Goal: Task Accomplishment & Management: Manage account settings

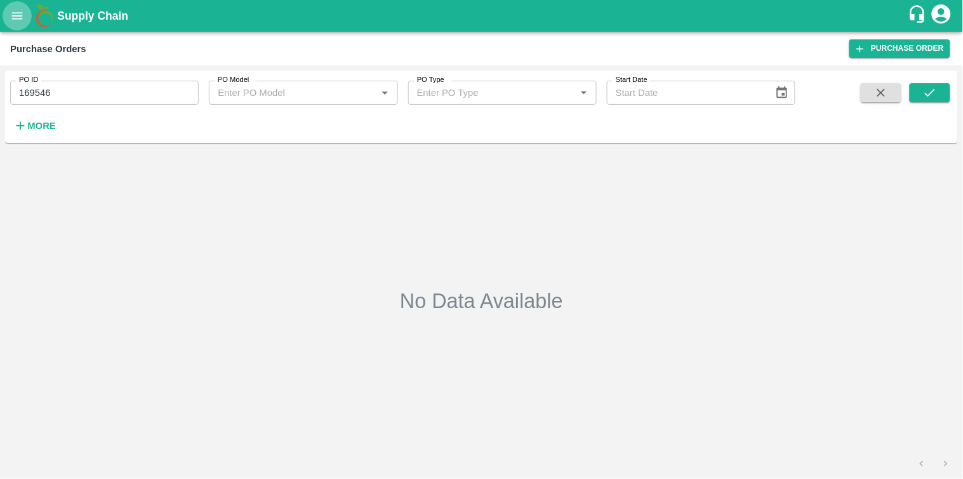
click at [11, 21] on icon "open drawer" at bounding box center [17, 16] width 14 height 14
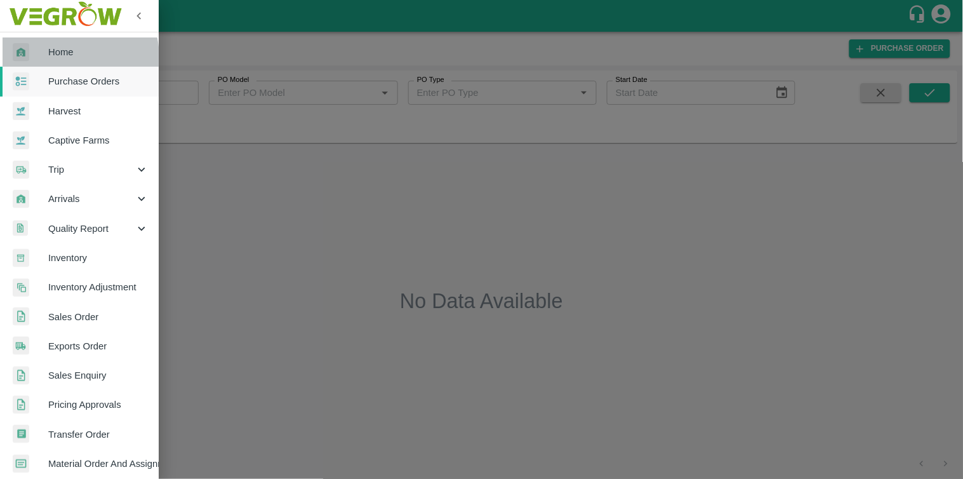
click at [65, 57] on span "Home" at bounding box center [98, 52] width 100 height 14
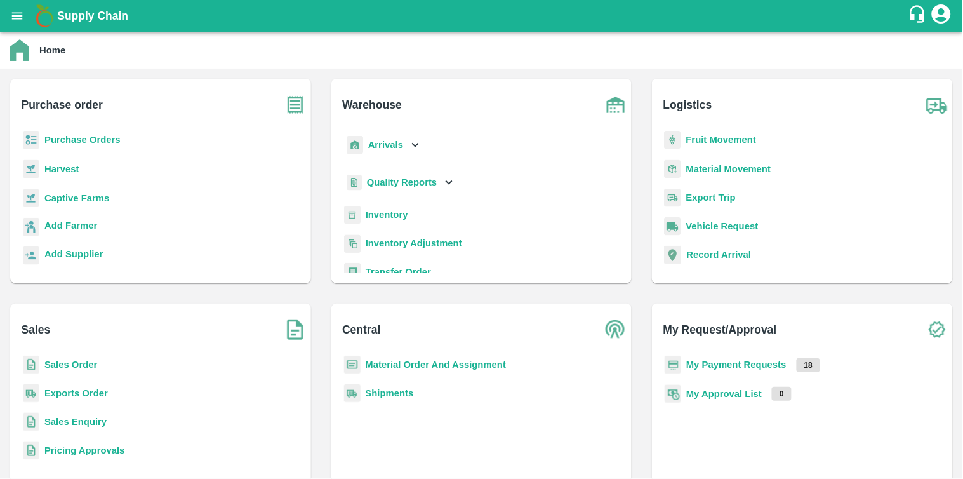
click at [87, 144] on b "Purchase Orders" at bounding box center [82, 140] width 76 height 10
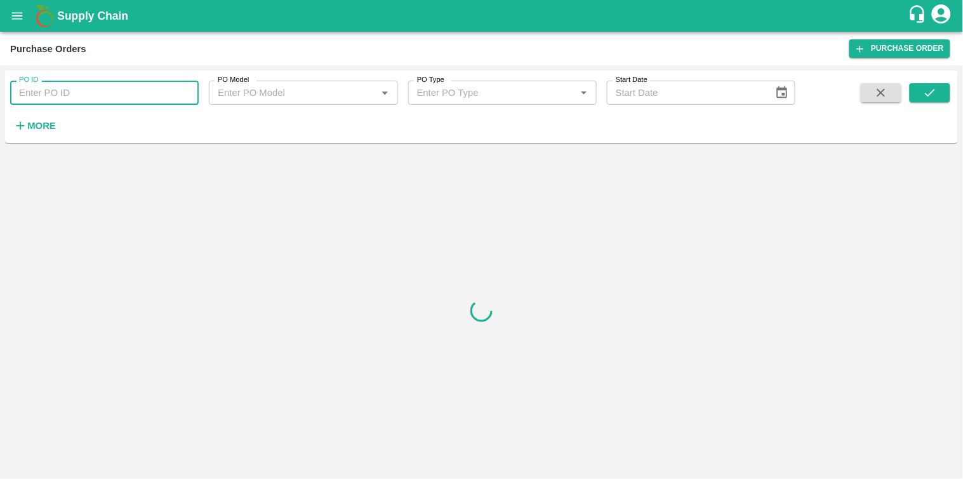
click at [99, 96] on input "PO ID" at bounding box center [104, 93] width 189 height 24
click at [44, 130] on strong "More" at bounding box center [41, 126] width 29 height 10
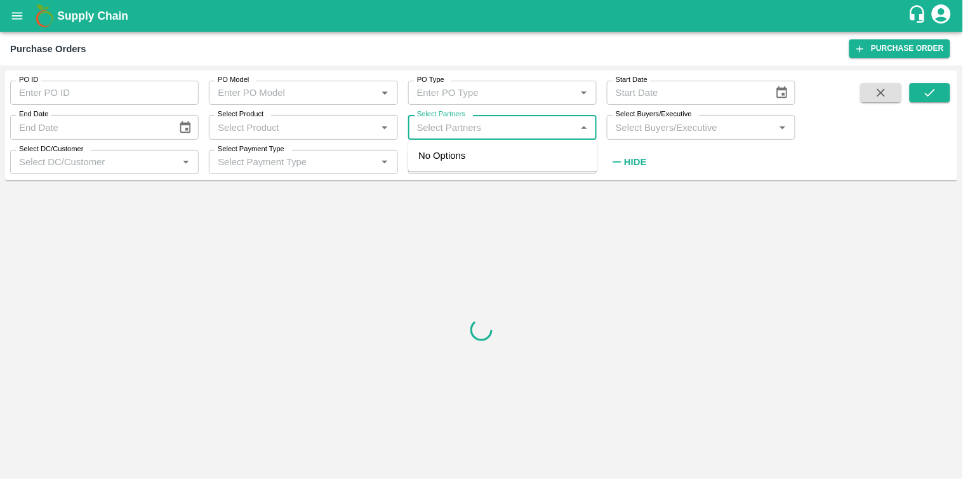
click at [493, 131] on input "Select Partners" at bounding box center [492, 127] width 160 height 17
paste input "7665736991"
type input "7665736991"
click at [471, 159] on div "[PERSON_NAME] [PERSON_NAME]-Sindrath, Sirohi-7665736991" at bounding box center [521, 170] width 133 height 43
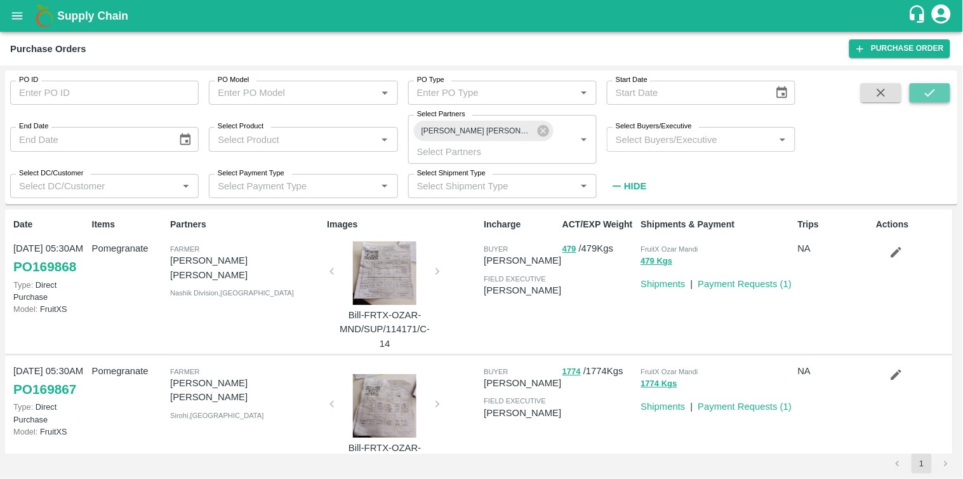
click at [940, 90] on button "submit" at bounding box center [930, 92] width 41 height 19
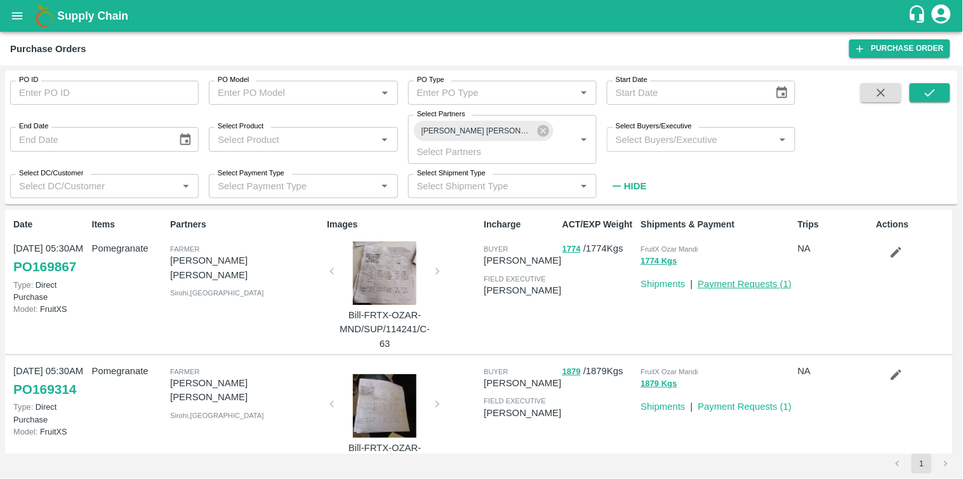
click at [768, 286] on link "Payment Requests ( 1 )" at bounding box center [745, 284] width 94 height 10
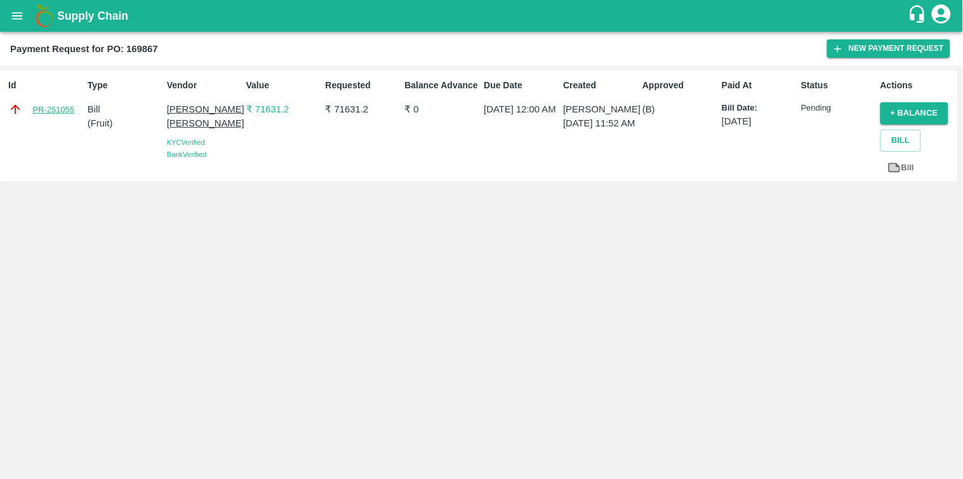
click at [38, 109] on link "PR-251055" at bounding box center [53, 109] width 42 height 13
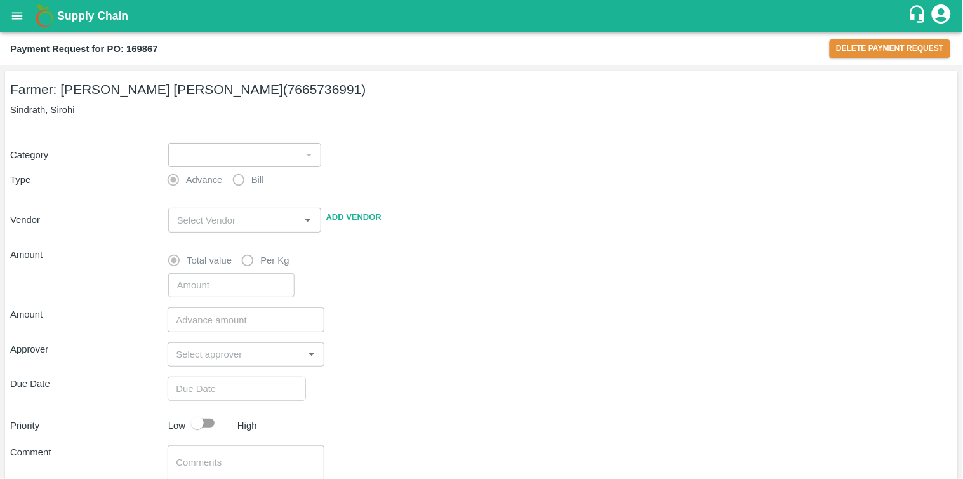
type input "1"
radio input "false"
radio input "true"
type input "[PERSON_NAME] [PERSON_NAME] - 7665736991(Farmer)"
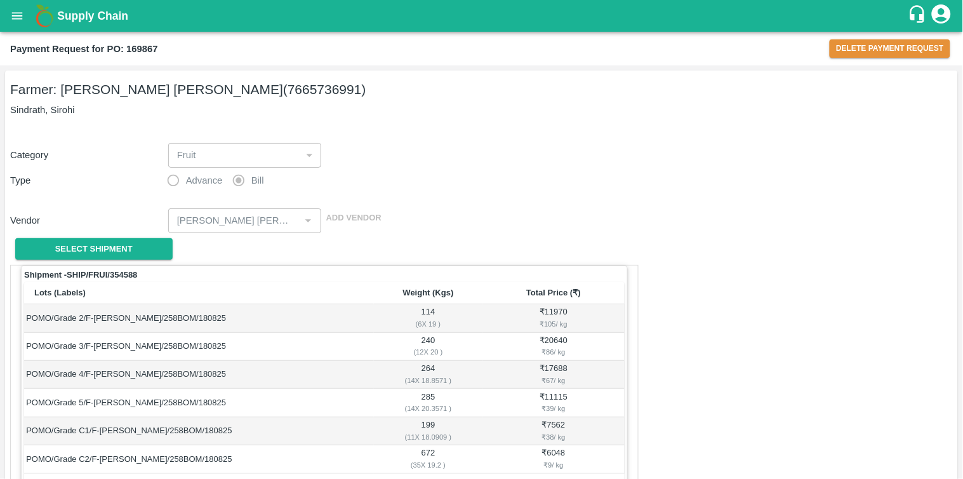
click at [930, 65] on div "Farmer: Jaswant Singh deora (7665736991) Sindrath, Sirohi Category Fruit 1 ​ Ty…" at bounding box center [481, 271] width 963 height 413
click at [910, 44] on button "Delete Payment Request" at bounding box center [890, 48] width 121 height 18
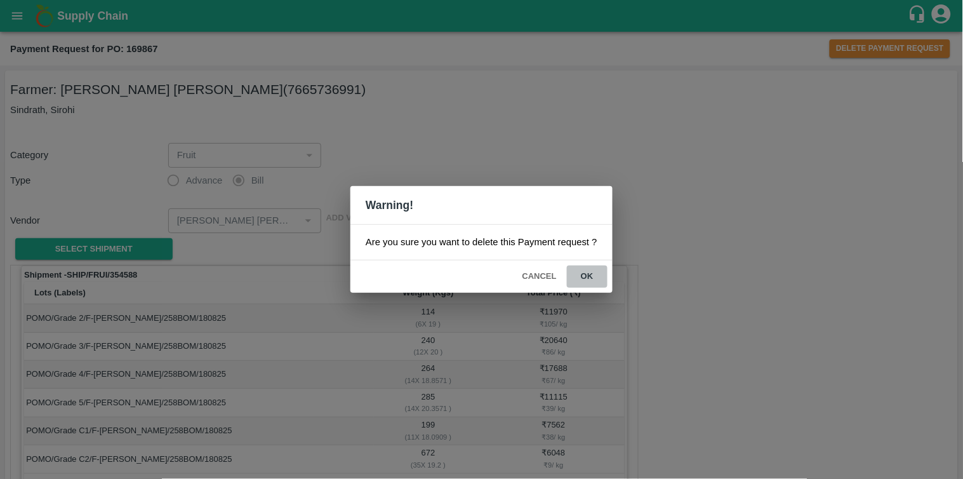
click at [593, 275] on button "ok" at bounding box center [587, 276] width 41 height 22
